Goal: Task Accomplishment & Management: Manage account settings

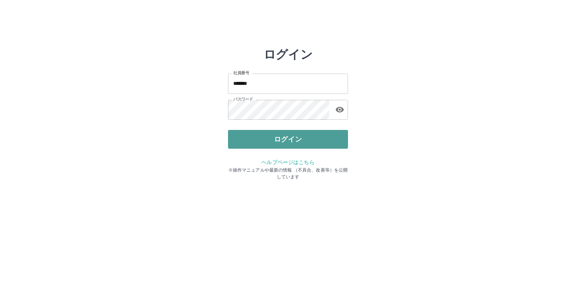
click at [306, 135] on button "ログイン" at bounding box center [288, 139] width 120 height 19
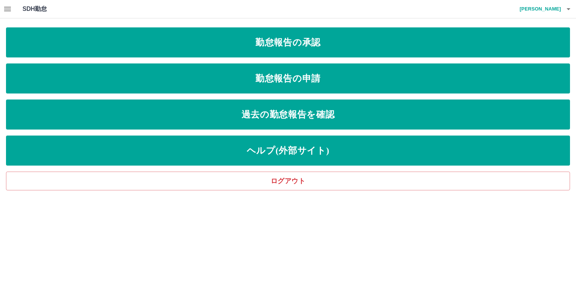
click at [9, 9] on icon "button" at bounding box center [7, 9] width 7 height 5
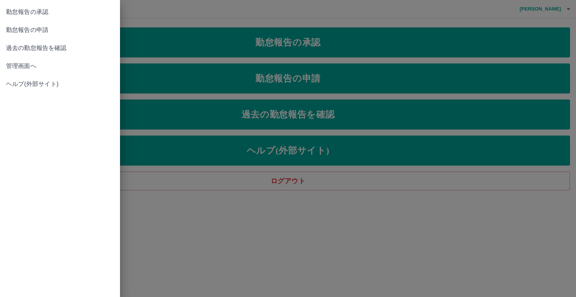
click at [24, 65] on span "管理画面へ" at bounding box center [60, 66] width 108 height 9
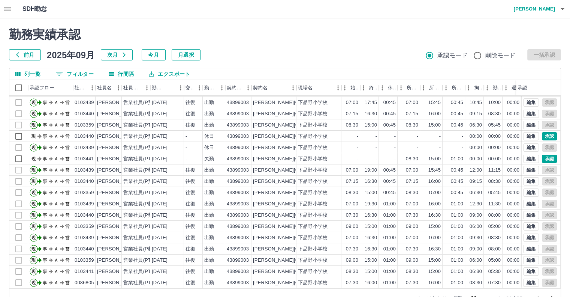
scroll to position [20, 0]
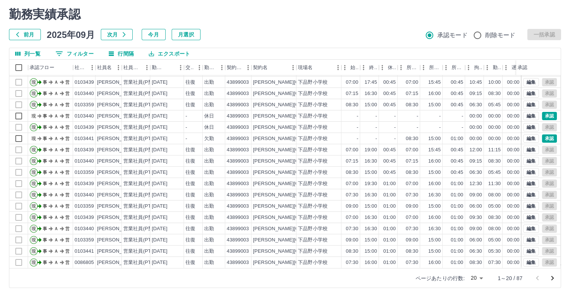
click at [551, 277] on icon "次のページへ" at bounding box center [552, 277] width 9 height 9
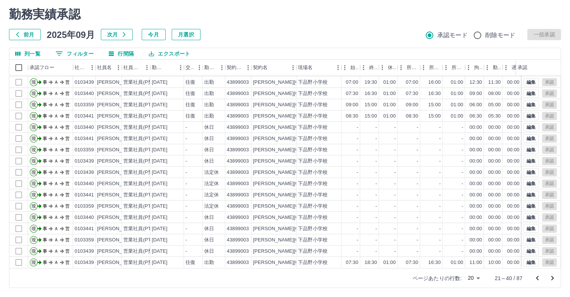
scroll to position [38, 0]
click at [554, 276] on icon "次のページへ" at bounding box center [552, 277] width 9 height 9
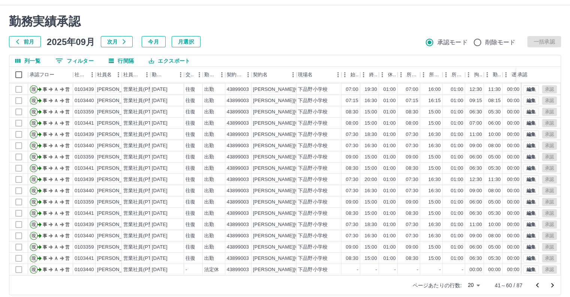
scroll to position [20, 0]
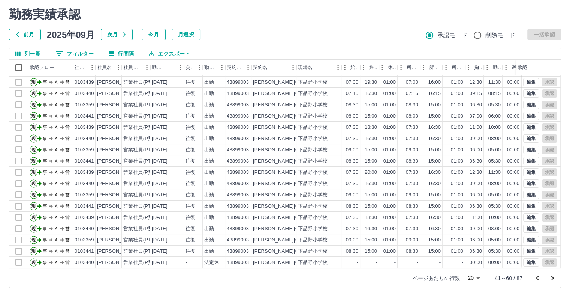
click at [537, 276] on icon "前のページへ" at bounding box center [537, 277] width 3 height 5
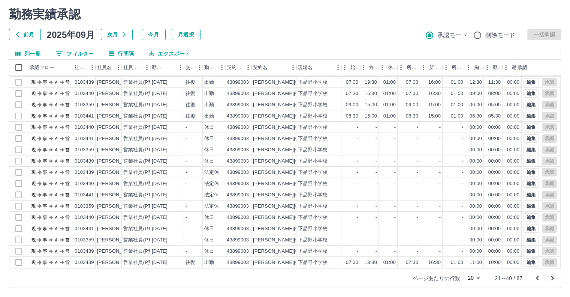
scroll to position [0, 0]
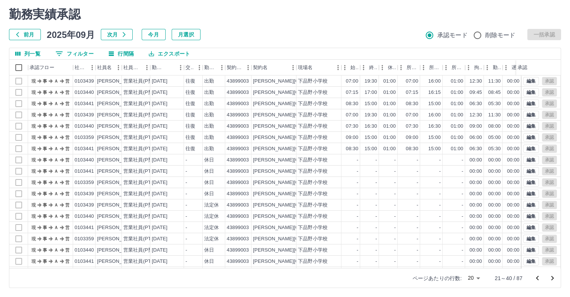
click at [536, 277] on icon "前のページへ" at bounding box center [537, 277] width 9 height 9
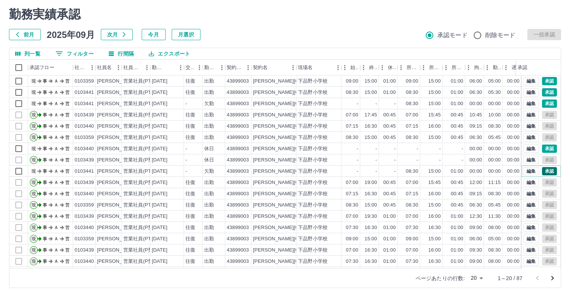
click at [545, 168] on button "承認" at bounding box center [549, 171] width 15 height 8
click at [543, 150] on button "承認" at bounding box center [549, 148] width 15 height 8
click at [547, 104] on button "承認" at bounding box center [549, 103] width 15 height 8
